Goal: Information Seeking & Learning: Check status

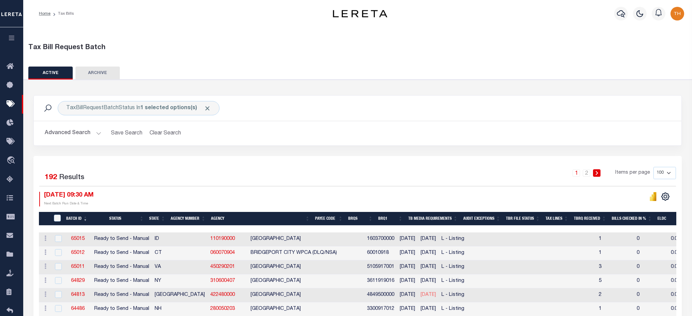
select select
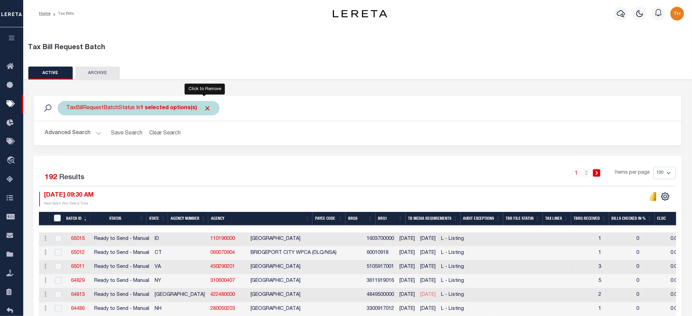
click at [206, 107] on span "Click to Remove" at bounding box center [207, 108] width 7 height 7
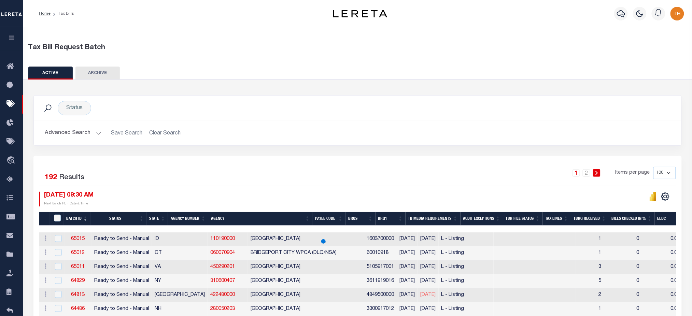
click at [87, 135] on button "Advanced Search" at bounding box center [73, 133] width 57 height 13
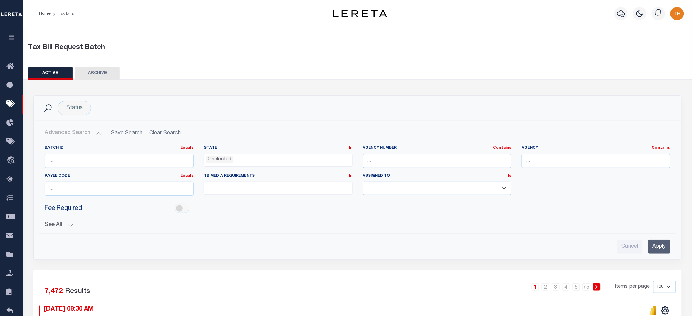
click at [55, 233] on div "Batch ID Equals Equals Is Not Equal To Is Greater Than Is Less Than State In In…" at bounding box center [357, 197] width 637 height 114
click at [67, 229] on div "Batch ID Equals Equals Is Not Equal To Is Greater Than Is Less Than State In In…" at bounding box center [357, 197] width 637 height 114
click at [64, 224] on button "See All" at bounding box center [358, 225] width 626 height 6
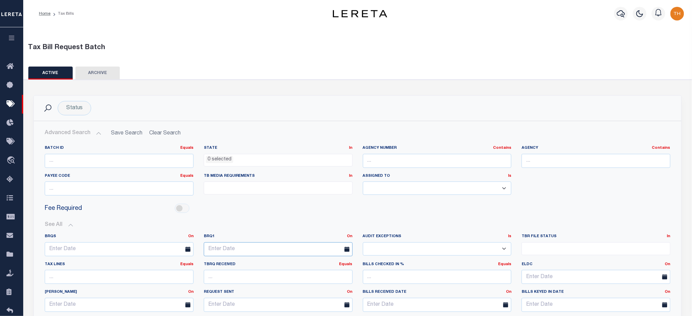
click at [260, 252] on input "text" at bounding box center [278, 249] width 149 height 14
click at [228, 193] on span "15" at bounding box center [226, 195] width 13 height 13
type input "09-15-2025"
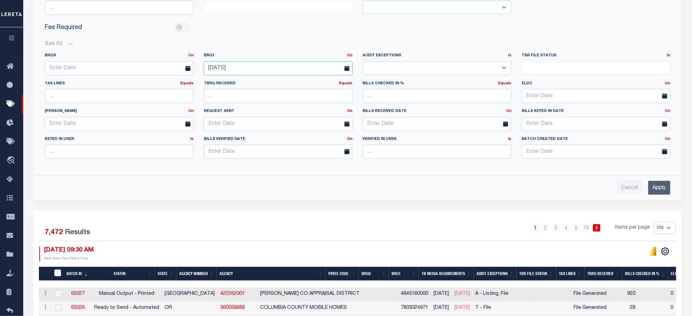
scroll to position [182, 0]
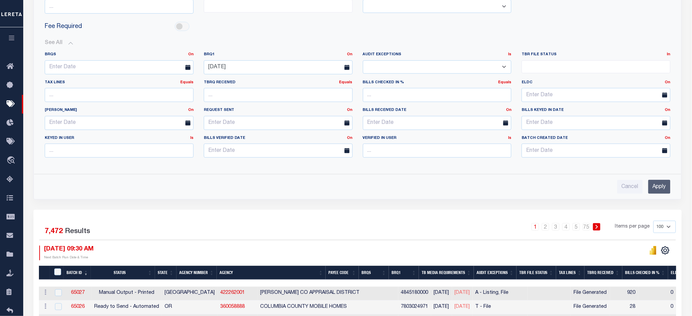
click at [668, 189] on input "Apply" at bounding box center [660, 187] width 22 height 14
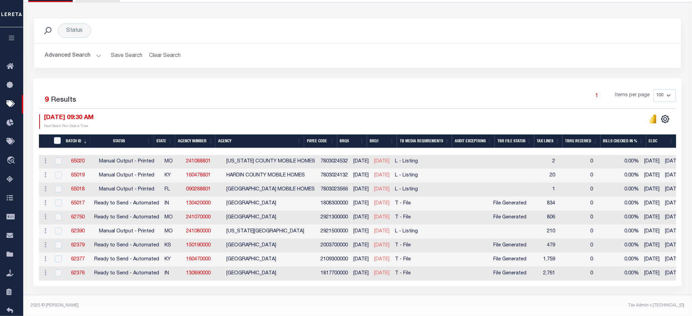
scroll to position [81, 0]
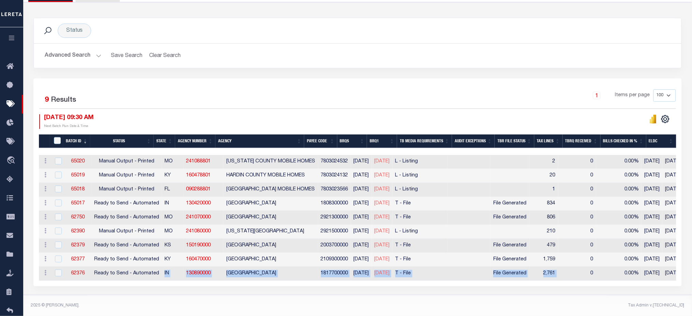
drag, startPoint x: 577, startPoint y: 269, endPoint x: 160, endPoint y: 274, distance: 417.4
click at [160, 274] on tr "ACTIONS Delete 62376 Ready to Send - Automated IN 130890000 WAYNE COUNTY 181770…" at bounding box center [557, 274] width 1036 height 14
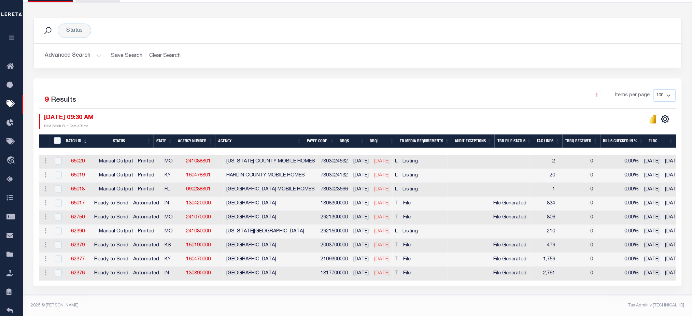
drag, startPoint x: 516, startPoint y: 284, endPoint x: 512, endPoint y: 277, distance: 8.4
click at [515, 284] on div "Selected 9 Results 1 Items per page 100 200 500 1000 09/15/2025 09:30 AM" at bounding box center [357, 183] width 649 height 208
drag, startPoint x: 510, startPoint y: 270, endPoint x: 544, endPoint y: 273, distance: 34.6
click at [530, 273] on td "File Generated" at bounding box center [510, 274] width 40 height 14
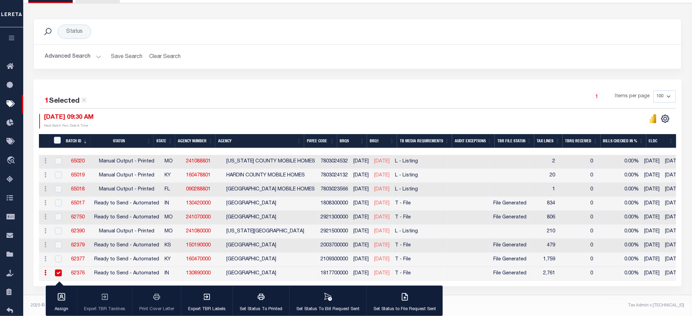
scroll to position [80, 0]
drag, startPoint x: 574, startPoint y: 273, endPoint x: 558, endPoint y: 274, distance: 16.1
click at [558, 274] on td "2,761" at bounding box center [544, 274] width 28 height 14
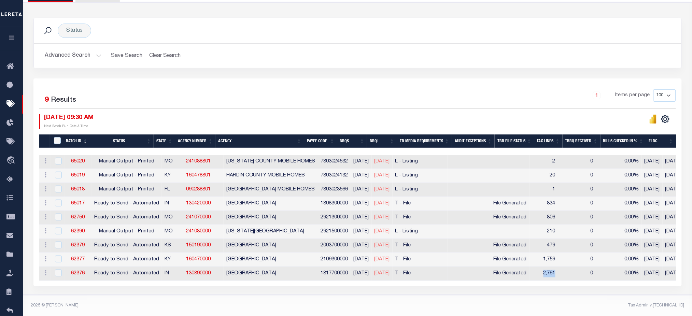
drag, startPoint x: 503, startPoint y: 273, endPoint x: 542, endPoint y: 274, distance: 39.6
click at [542, 274] on tr "ACTIONS Delete 62376 Ready to Send - Automated IN 130890000 WAYNE COUNTY 181770…" at bounding box center [557, 274] width 1036 height 14
drag, startPoint x: 555, startPoint y: 268, endPoint x: 574, endPoint y: 270, distance: 19.3
click at [558, 270] on td "2,761" at bounding box center [544, 274] width 28 height 14
checkbox input "true"
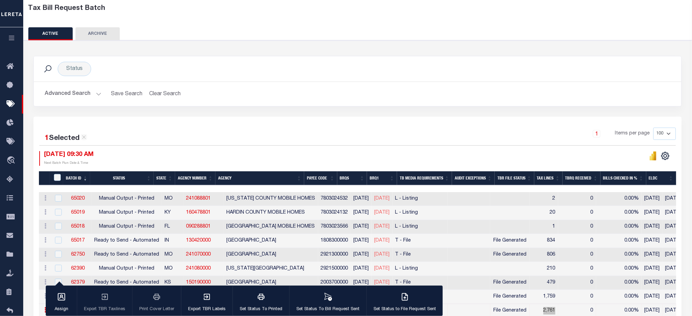
scroll to position [0, 0]
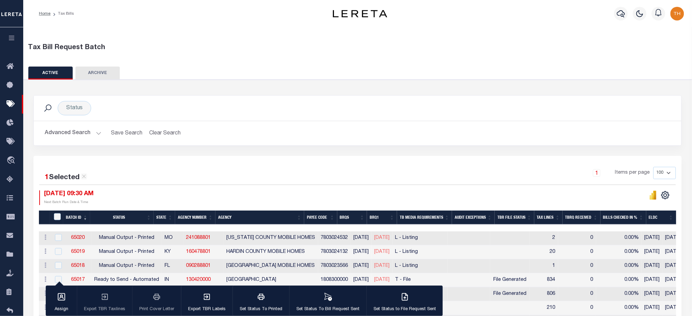
click at [13, 35] on button "button" at bounding box center [11, 38] width 23 height 23
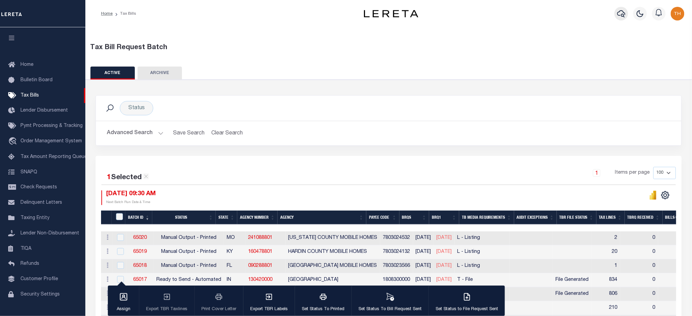
click at [621, 17] on icon "button" at bounding box center [621, 14] width 8 height 8
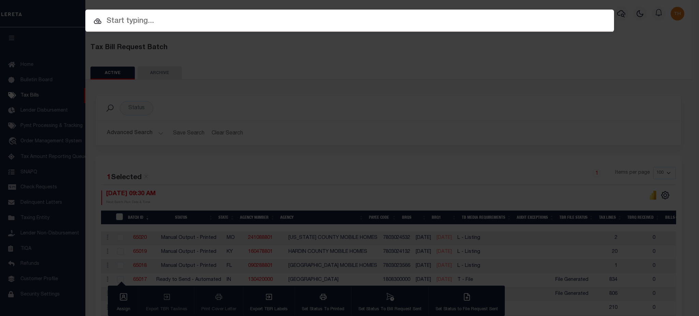
click at [545, 21] on input "text" at bounding box center [349, 21] width 529 height 12
paste input "1747021790"
type input "1747021790"
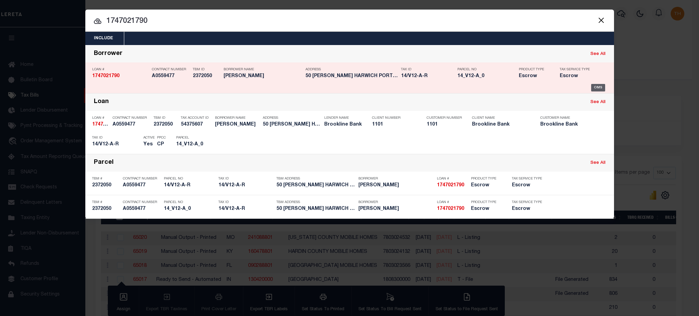
click at [602, 84] on div "OMS" at bounding box center [599, 88] width 14 height 8
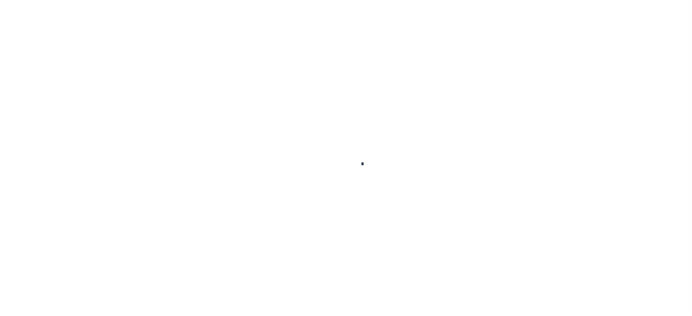
type input "1747021790"
type input "[PERSON_NAME]"
select select
select select "Escrow"
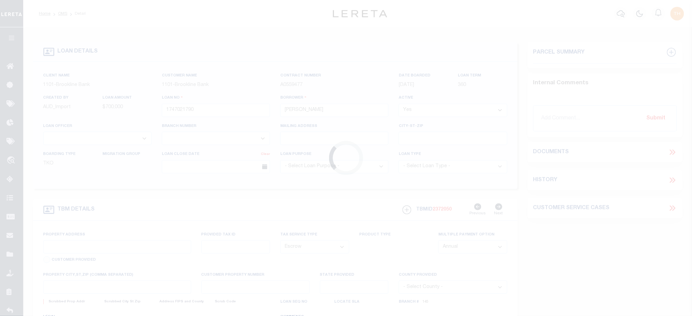
type input "[STREET_ADDRESS][PERSON_NAME]"
type input "14/V12-A-R"
select select
type input "[GEOGRAPHIC_DATA] 02646"
type input "15897"
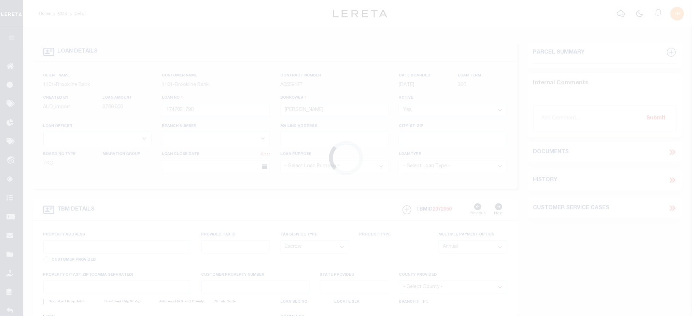
type input "MA"
select select "Barnstable"
select select "3228"
select select "1501"
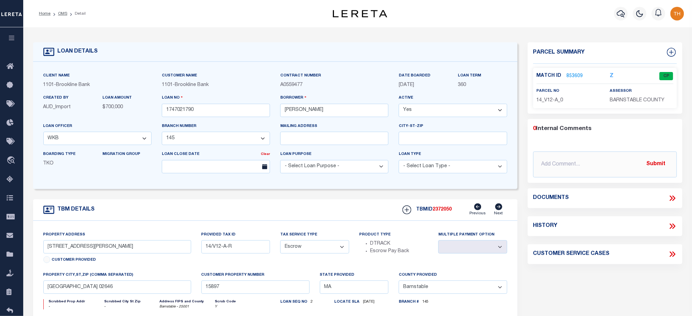
click at [671, 227] on icon at bounding box center [671, 226] width 3 height 5
select select "100"
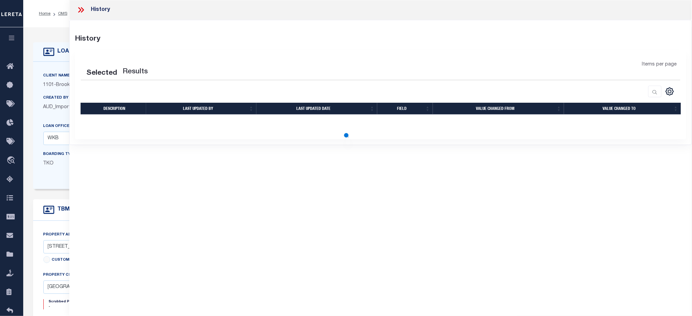
select select "100"
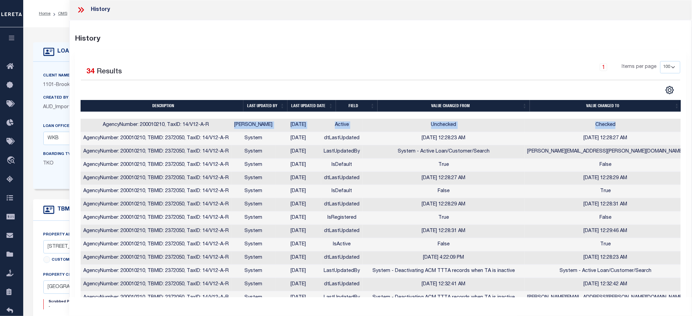
drag, startPoint x: 244, startPoint y: 124, endPoint x: 625, endPoint y: 130, distance: 381.5
click at [625, 130] on tr "AgencyNumber: 200010210, TaxID: 14/V12-A-R [PERSON_NAME] [DATE] Active Unchecke…" at bounding box center [384, 125] width 606 height 13
drag, startPoint x: 344, startPoint y: 167, endPoint x: 371, endPoint y: 166, distance: 27.3
click at [363, 166] on td "IsDefault" at bounding box center [342, 165] width 42 height 13
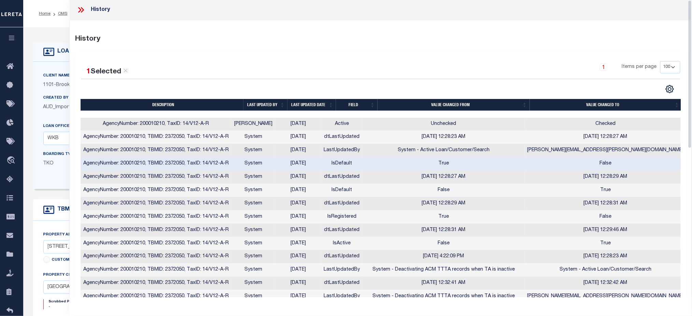
click at [81, 11] on icon at bounding box center [81, 9] width 9 height 9
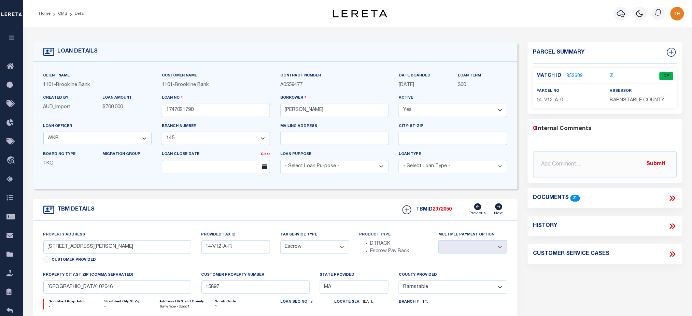
click at [675, 226] on icon at bounding box center [673, 226] width 3 height 5
select select "100"
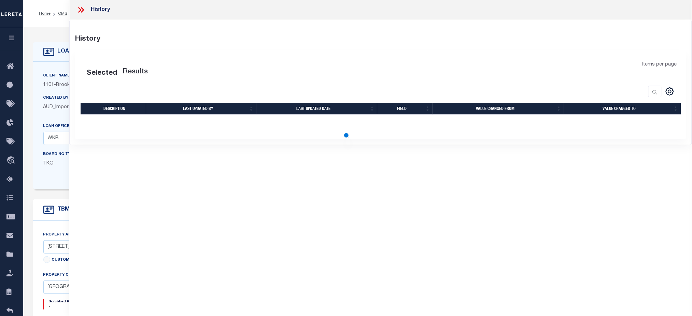
select select "100"
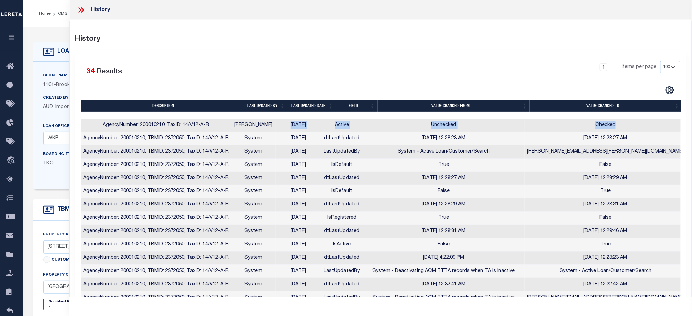
drag, startPoint x: 632, startPoint y: 123, endPoint x: 295, endPoint y: 125, distance: 336.8
click at [295, 125] on tr "AgencyNumber: 200010210, TaxID: 14/V12-A-R [PERSON_NAME] [DATE] Active Unchecke…" at bounding box center [384, 125] width 606 height 13
drag, startPoint x: 340, startPoint y: 191, endPoint x: 623, endPoint y: 195, distance: 282.5
click at [623, 195] on tr "AgencyNumber: 200010210, TBMID: 2372050, TaxID: 14/V12-A-R System [DATE] IsDefa…" at bounding box center [384, 191] width 606 height 13
click at [83, 8] on icon at bounding box center [81, 9] width 9 height 9
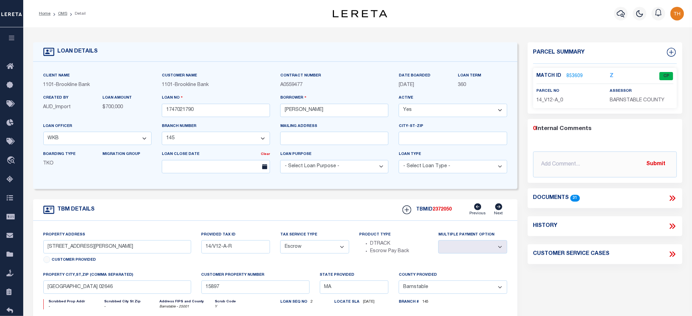
drag, startPoint x: 432, startPoint y: 86, endPoint x: 394, endPoint y: 75, distance: 39.6
click at [394, 75] on div "DATE BOARDED [DATE]" at bounding box center [423, 83] width 59 height 22
click at [575, 75] on link "853609" at bounding box center [575, 76] width 16 height 7
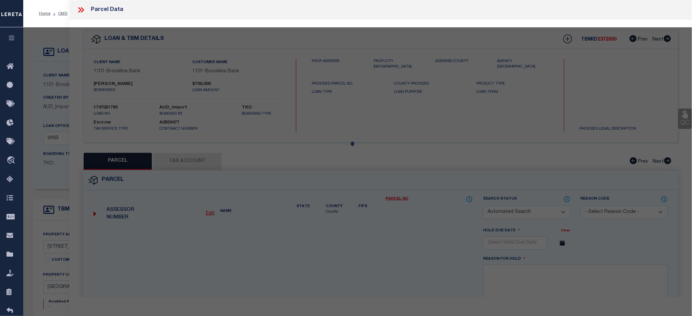
checkbox input "false"
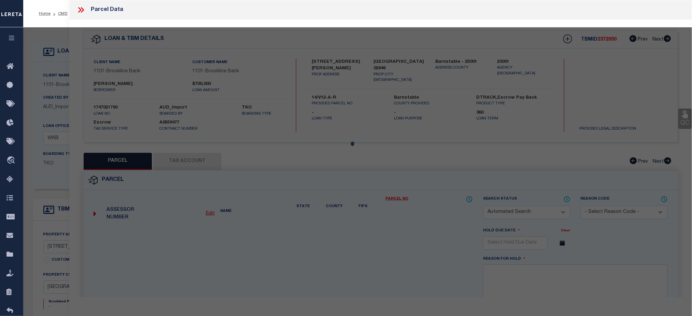
select select "CP"
type input "[PERSON_NAME] E & C/O [PERSON_NAME] &"
type input "[STREET_ADDRESS][PERSON_NAME]"
checkbox input "false"
type input "MA"
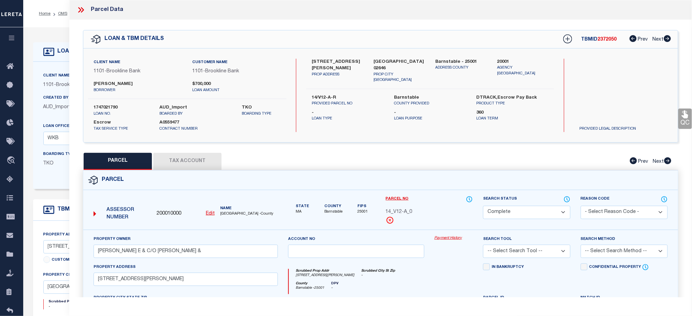
click at [211, 161] on button "Tax Account" at bounding box center [187, 161] width 68 height 17
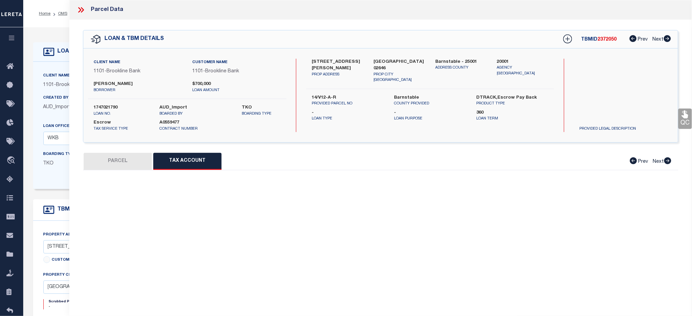
select select "100"
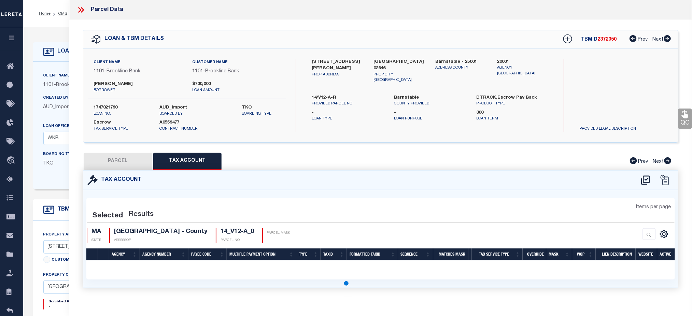
select select "100"
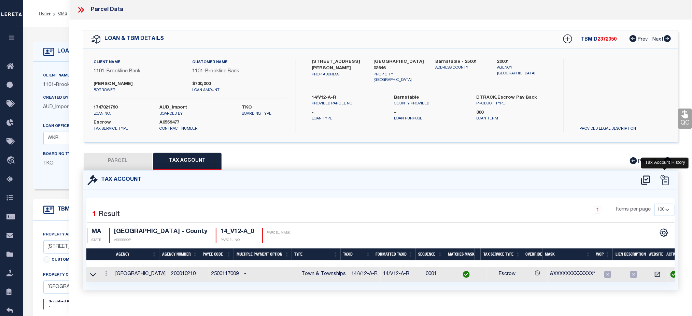
click at [665, 179] on icon at bounding box center [665, 180] width 8 height 10
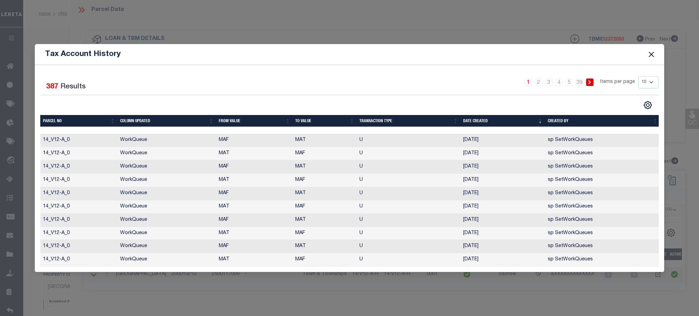
click at [649, 55] on button "Close" at bounding box center [651, 54] width 9 height 9
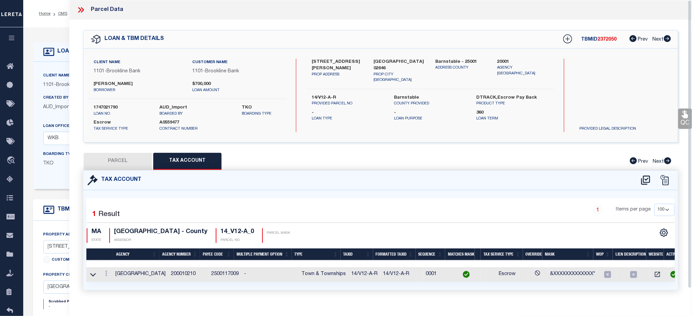
click at [78, 9] on icon at bounding box center [81, 9] width 9 height 9
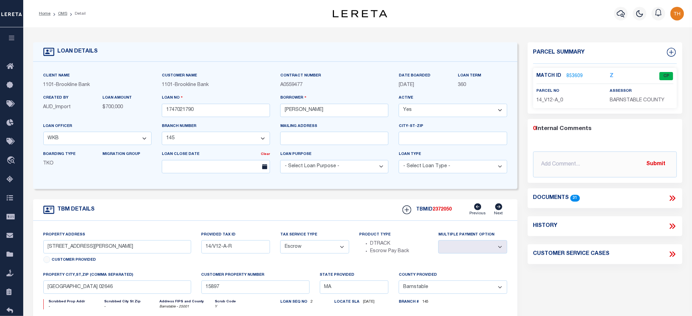
click at [673, 227] on icon at bounding box center [672, 226] width 9 height 9
select select "100"
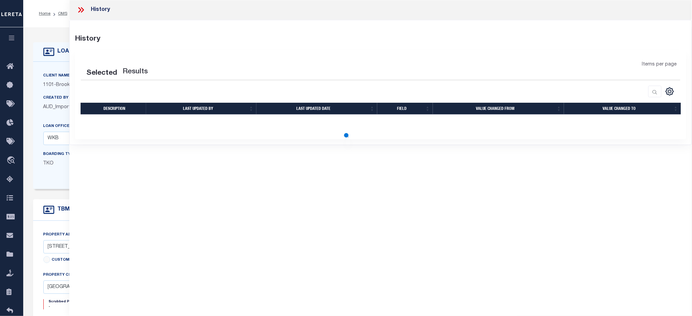
select select "100"
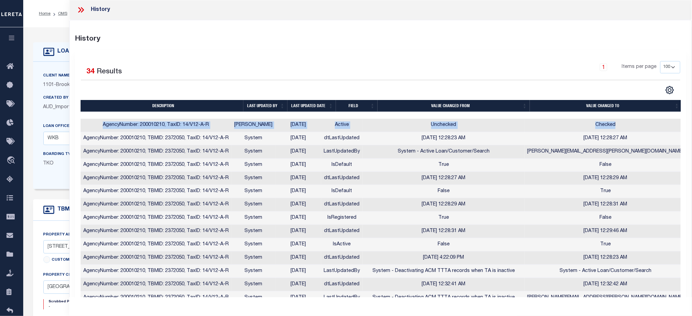
drag, startPoint x: 624, startPoint y: 126, endPoint x: 97, endPoint y: 131, distance: 526.3
click at [97, 131] on tr "AgencyNumber: 200010210, TaxID: 14/V12-A-R [PERSON_NAME] [DATE] Active Unchecke…" at bounding box center [384, 125] width 606 height 13
click at [352, 126] on td "Active" at bounding box center [342, 125] width 42 height 13
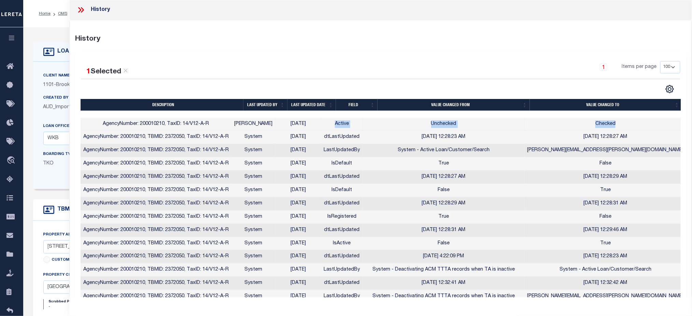
drag, startPoint x: 345, startPoint y: 126, endPoint x: 619, endPoint y: 126, distance: 273.9
click at [619, 126] on tr "AgencyNumber: 200010210, TaxID: 14/V12-A-R [PERSON_NAME] [DATE] Active Unchecke…" at bounding box center [384, 124] width 606 height 13
click at [81, 10] on icon at bounding box center [81, 9] width 9 height 9
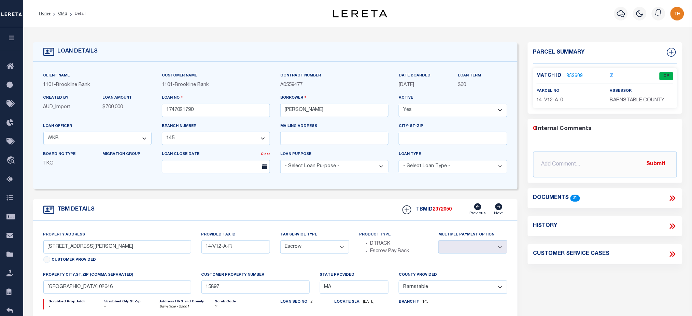
click at [571, 75] on link "853609" at bounding box center [575, 76] width 16 height 7
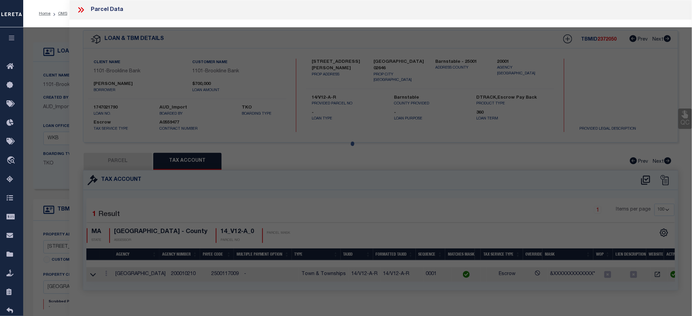
select select "AS"
checkbox input "false"
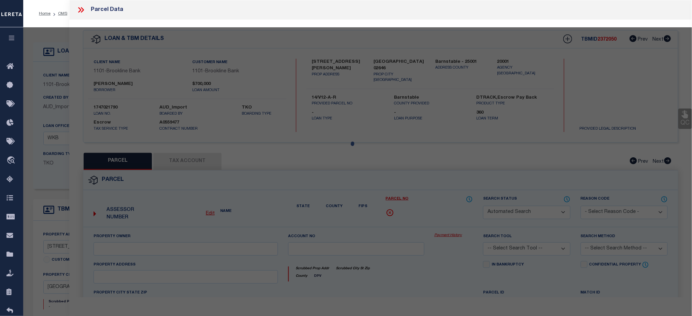
select select "CP"
type input "[PERSON_NAME] E & C/O [PERSON_NAME] &"
type input "[STREET_ADDRESS][PERSON_NAME]"
checkbox input "false"
type input "MA"
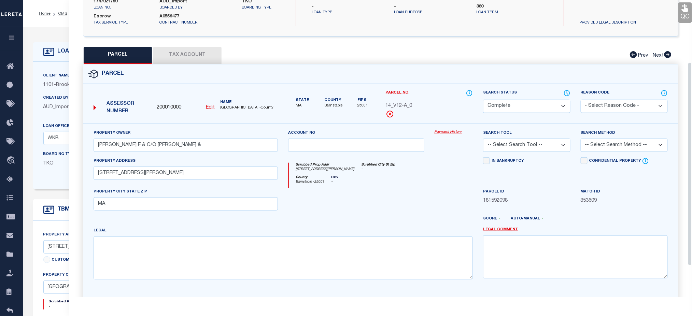
scroll to position [91, 0]
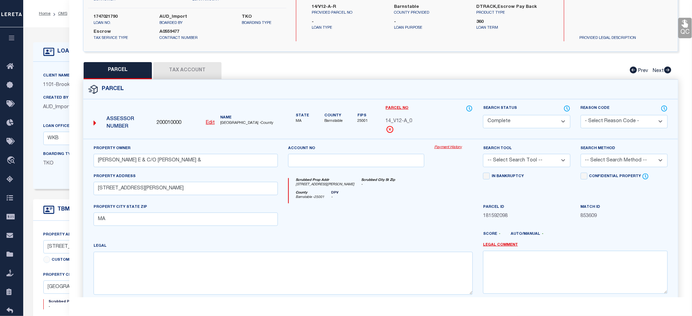
click at [454, 147] on link "Payment History" at bounding box center [454, 148] width 39 height 6
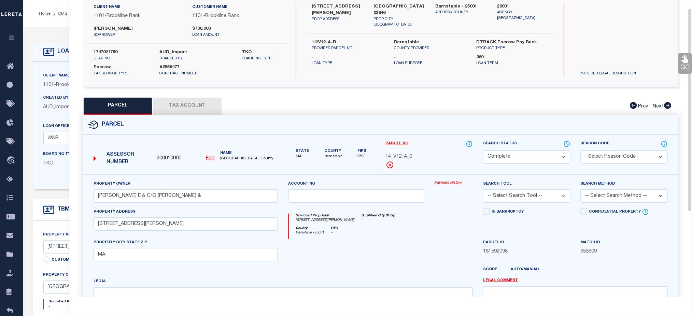
scroll to position [0, 0]
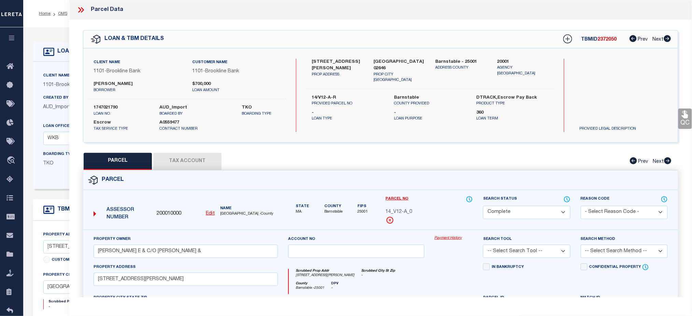
click at [166, 157] on button "Tax Account" at bounding box center [187, 161] width 68 height 17
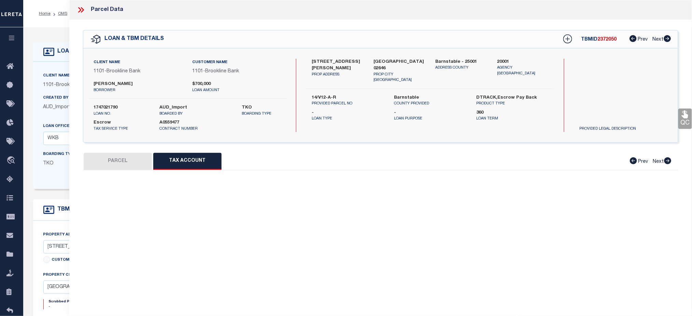
select select "100"
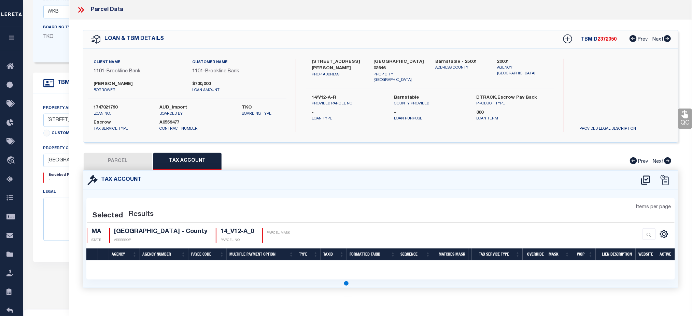
select select "100"
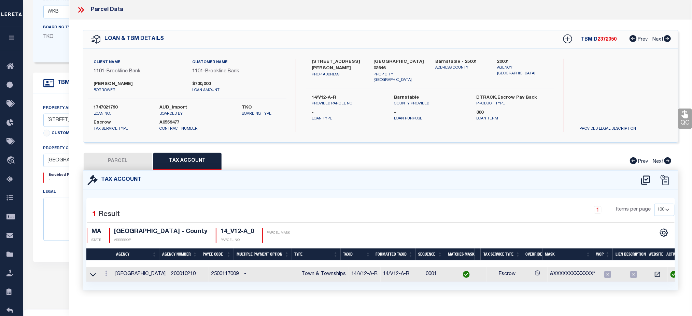
scroll to position [182, 0]
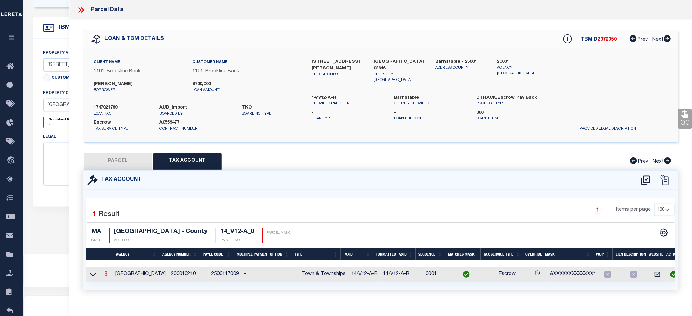
click at [107, 274] on icon at bounding box center [106, 273] width 2 height 5
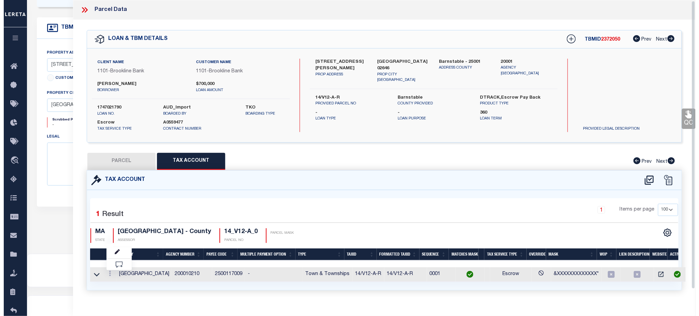
scroll to position [9, 0]
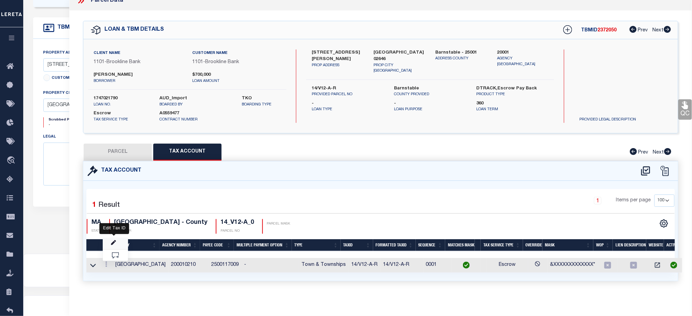
click at [115, 244] on icon "" at bounding box center [113, 242] width 5 height 5
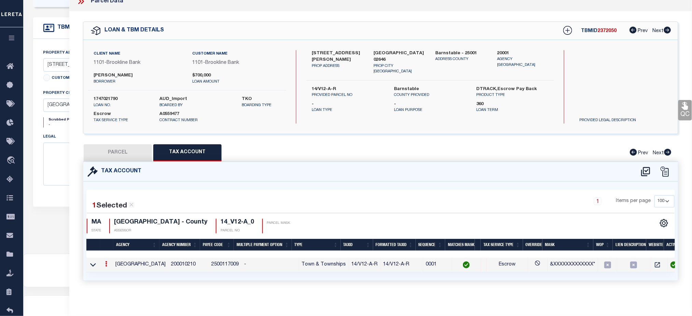
type input "14/V12-A-R"
type textarea "&XXXXXXXXXXXXX*"
checkbox input "true"
type input "XXXXXXXXXXXXXXX"
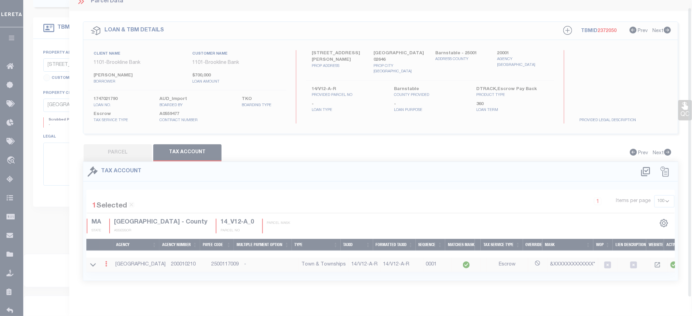
scroll to position [8, 0]
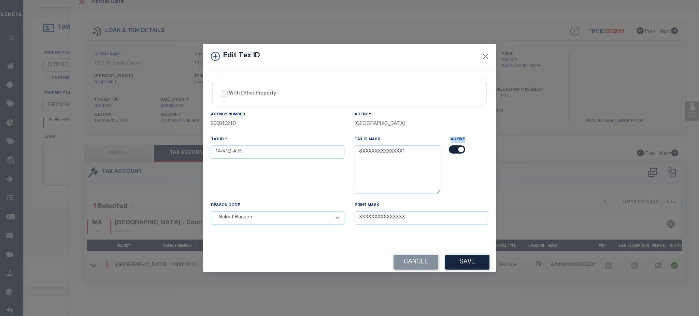
drag, startPoint x: 450, startPoint y: 139, endPoint x: 465, endPoint y: 139, distance: 15.0
click at [465, 139] on div "Active" at bounding box center [470, 169] width 48 height 66
click at [484, 53] on button "Close" at bounding box center [486, 56] width 9 height 9
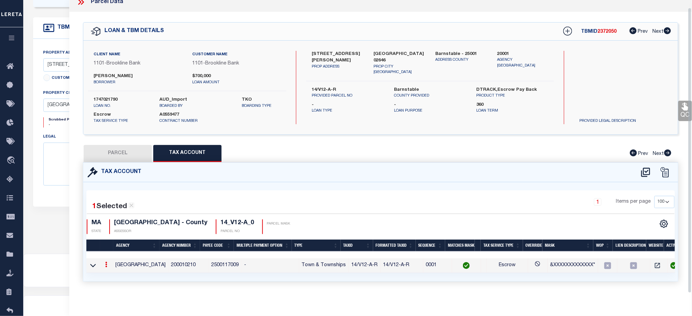
click at [79, 5] on icon at bounding box center [81, 2] width 9 height 9
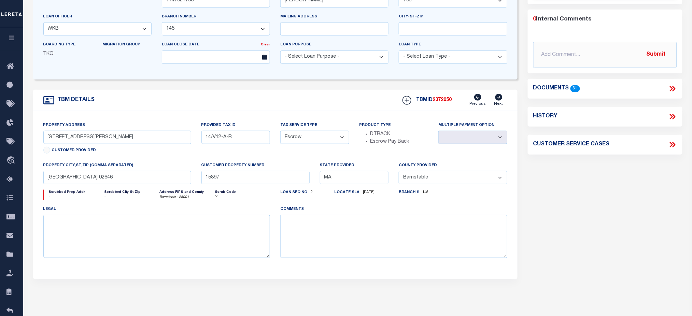
scroll to position [91, 0]
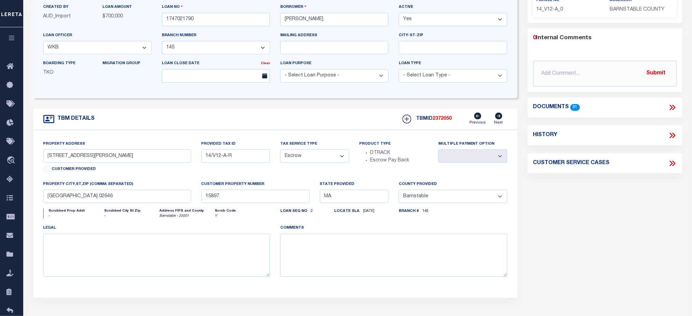
click at [676, 134] on icon at bounding box center [672, 135] width 9 height 9
select select "100"
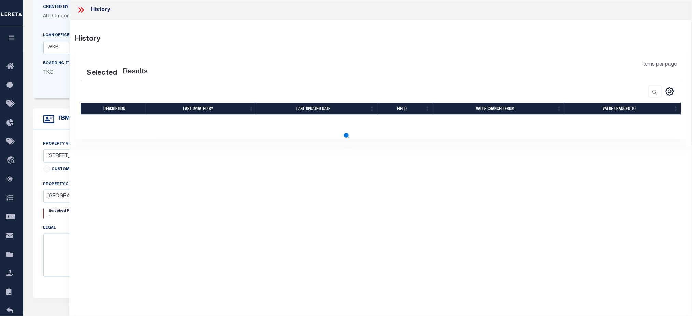
select select "100"
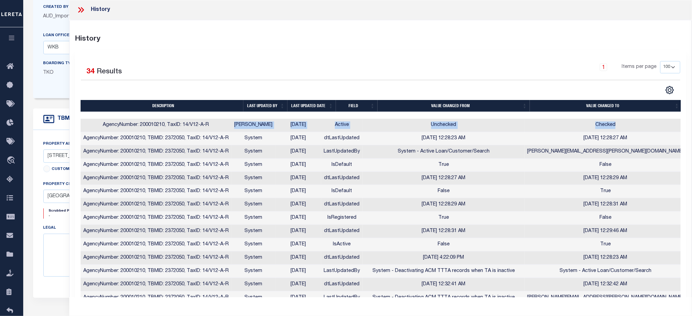
drag, startPoint x: 633, startPoint y: 126, endPoint x: 245, endPoint y: 127, distance: 388.7
click at [245, 127] on tr "AgencyNumber: 200010210, TaxID: 14/V12-A-R [PERSON_NAME] [DATE] Active Unchecke…" at bounding box center [384, 125] width 606 height 13
drag, startPoint x: 112, startPoint y: 123, endPoint x: 624, endPoint y: 130, distance: 512.3
click at [624, 130] on tr "AgencyNumber: 200010210, TaxID: 14/V12-A-R [PERSON_NAME] [DATE] Active Unchecke…" at bounding box center [384, 125] width 606 height 13
drag, startPoint x: 108, startPoint y: 125, endPoint x: 621, endPoint y: 129, distance: 513.3
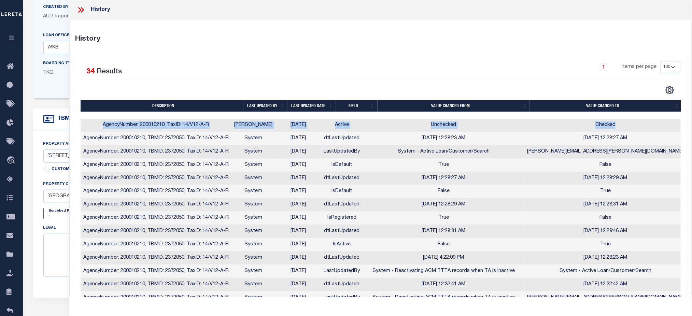
click at [621, 129] on tr "AgencyNumber: 200010210, TaxID: 14/V12-A-R [PERSON_NAME] [DATE] Active Unchecke…" at bounding box center [384, 125] width 606 height 13
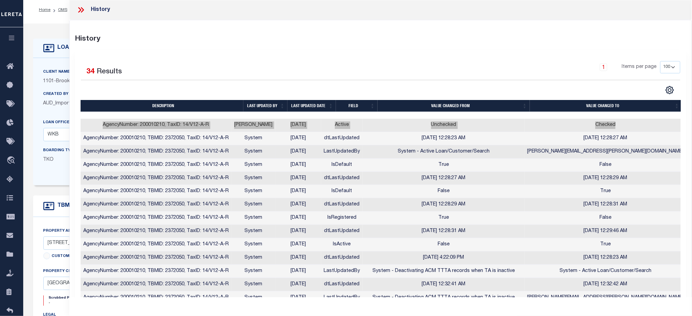
scroll to position [0, 0]
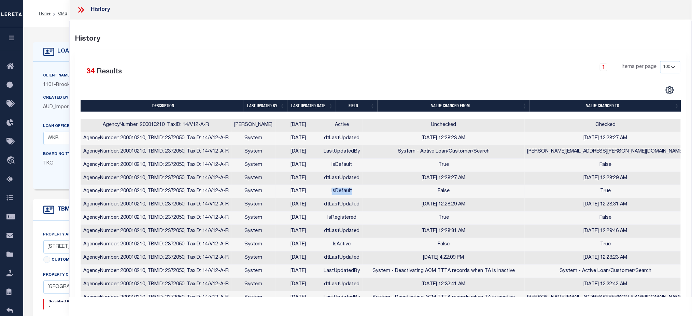
drag, startPoint x: 341, startPoint y: 193, endPoint x: 367, endPoint y: 191, distance: 26.7
click at [363, 191] on td "IsDefault" at bounding box center [342, 191] width 42 height 13
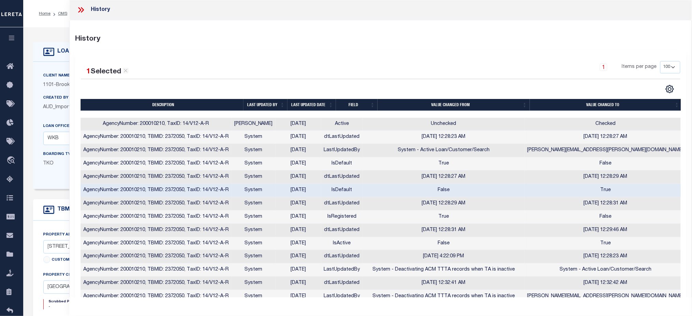
click at [82, 5] on icon at bounding box center [81, 9] width 9 height 9
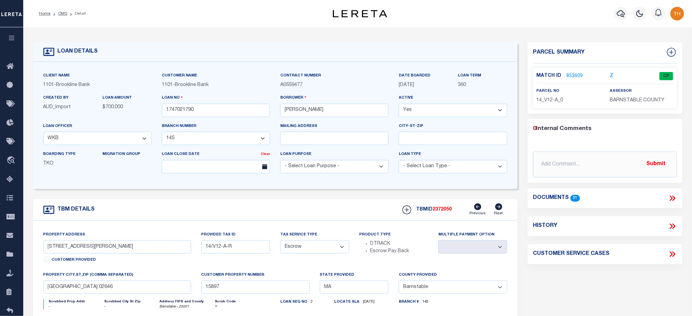
click at [578, 75] on link "853609" at bounding box center [575, 76] width 16 height 7
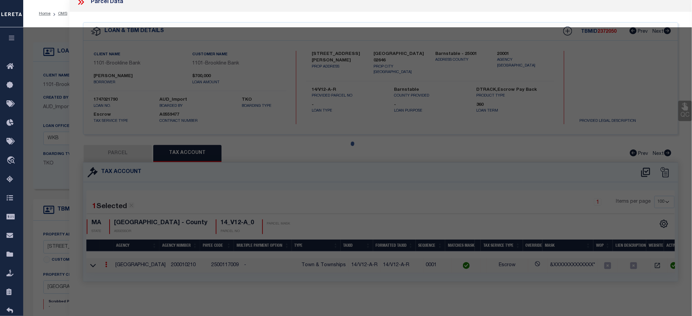
select select "AS"
checkbox input "false"
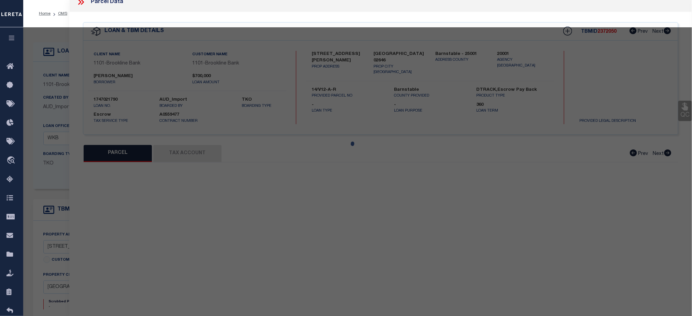
select select "CP"
type input "[PERSON_NAME] E & C/O [PERSON_NAME] &"
type input "[STREET_ADDRESS][PERSON_NAME]"
checkbox input "false"
type input "MA"
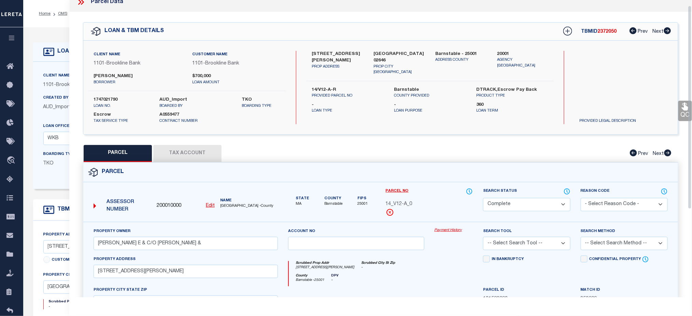
click at [205, 157] on button "Tax Account" at bounding box center [187, 153] width 68 height 17
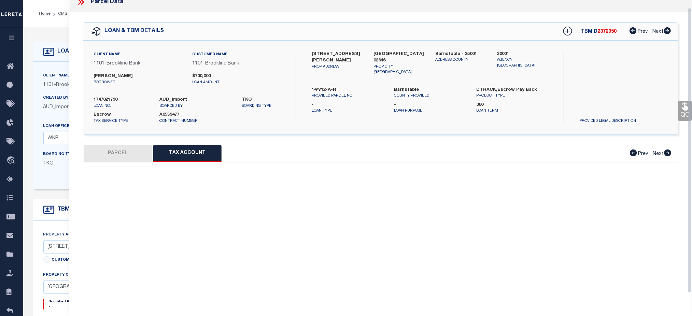
select select "100"
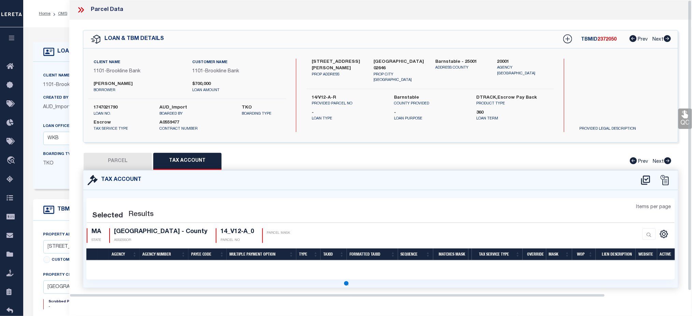
select select "100"
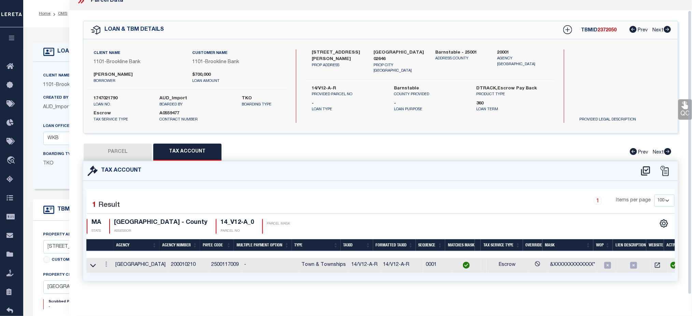
scroll to position [14, 0]
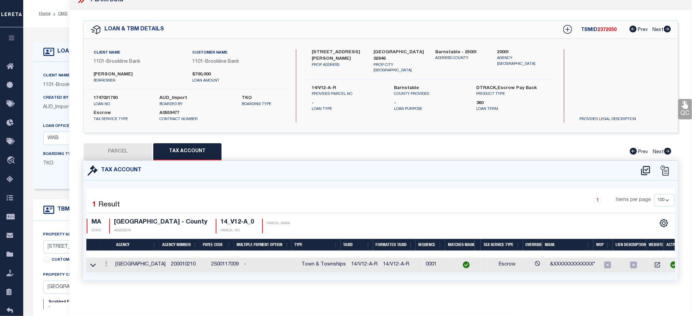
click at [139, 146] on button "PARCEL" at bounding box center [118, 151] width 68 height 17
select select "AS"
checkbox input "false"
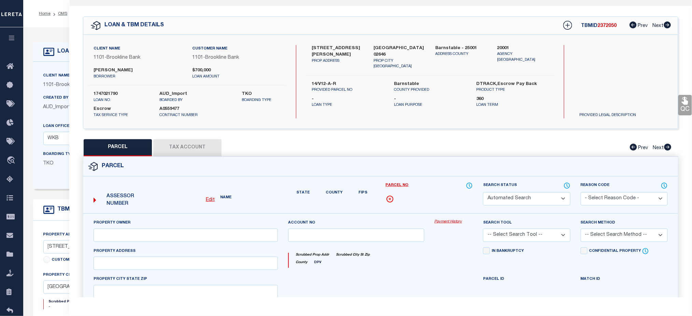
select select "CP"
type input "[PERSON_NAME] E & C/O [PERSON_NAME] &"
type input "[STREET_ADDRESS][PERSON_NAME]"
checkbox input "false"
type input "MA"
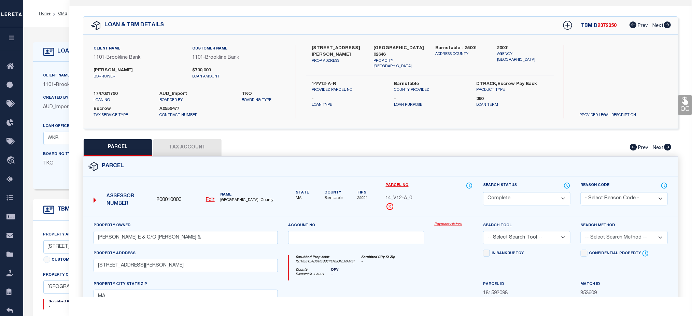
drag, startPoint x: 489, startPoint y: 186, endPoint x: 507, endPoint y: 186, distance: 17.8
click at [507, 186] on label "Search Status" at bounding box center [526, 186] width 87 height 8
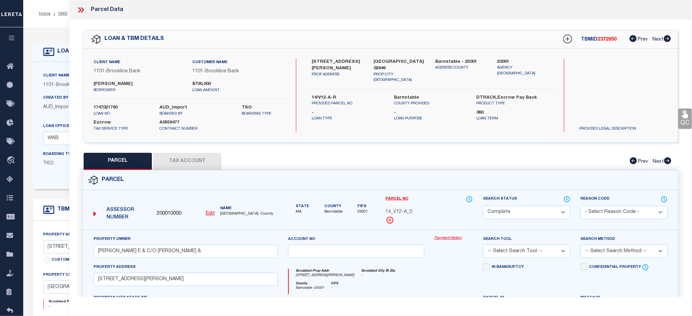
click at [80, 13] on icon at bounding box center [81, 9] width 9 height 9
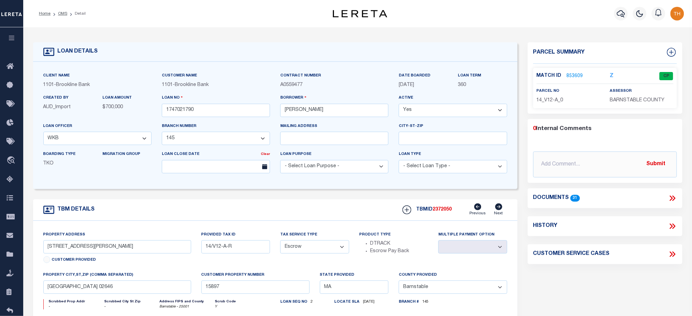
click at [572, 75] on link "853609" at bounding box center [575, 76] width 16 height 7
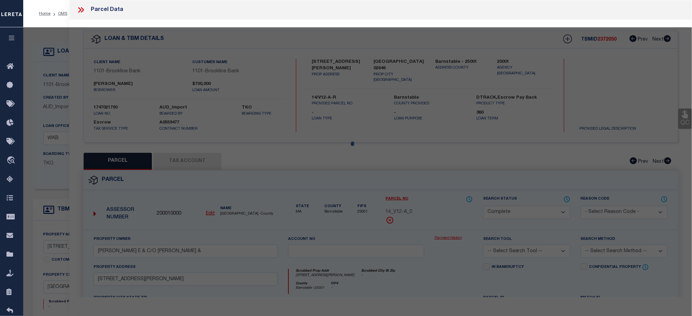
select select "AS"
checkbox input "false"
select select "CP"
type input "[PERSON_NAME] E & C/O [PERSON_NAME] &"
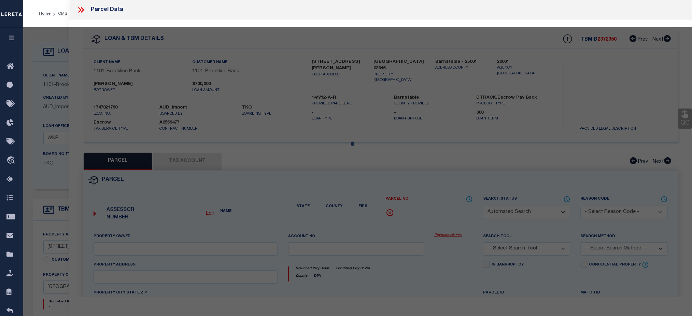
type input "[STREET_ADDRESS][PERSON_NAME]"
checkbox input "false"
type input "MA"
